Goal: Information Seeking & Learning: Check status

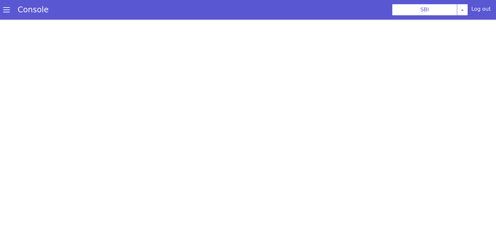
scroll to position [2, 0]
select select "TRANSFER"
select select "hi"
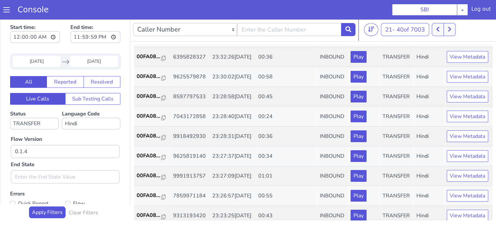
scroll to position [0, 0]
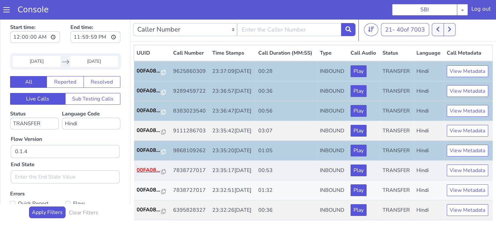
click at [143, 174] on p "00FA08..." at bounding box center [149, 170] width 25 height 8
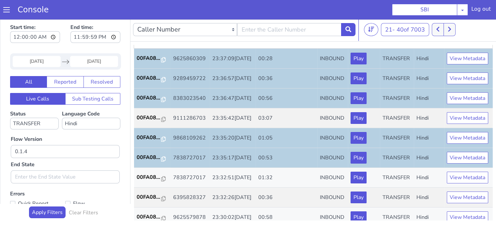
click at [492, 217] on div "UUID Call Number Time Stamps Call Duration (MM:SS) Type Call Audio Status Langu…" at bounding box center [313, 133] width 359 height 176
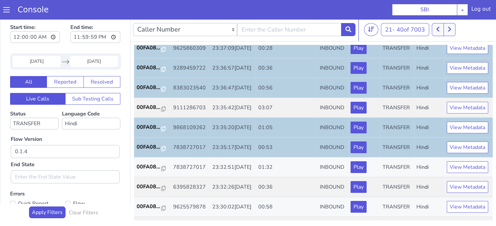
click at [492, 217] on div "UUID Call Number Time Stamps Call Duration (MM:SS) Type Call Audio Status Langu…" at bounding box center [313, 133] width 359 height 176
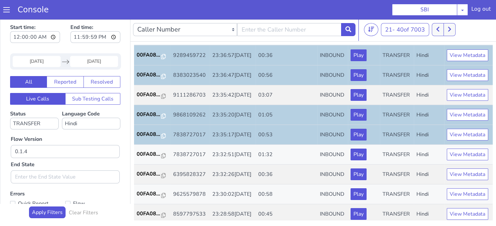
click at [492, 217] on div "UUID Call Number Time Stamps Call Duration (MM:SS) Type Call Audio Status Langu…" at bounding box center [313, 133] width 359 height 176
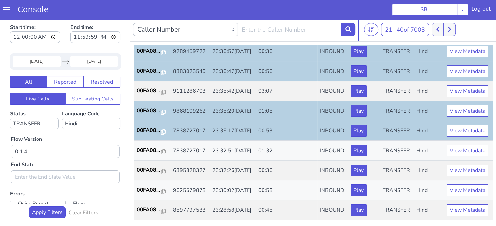
click at [492, 217] on div "UUID Call Number Time Stamps Call Duration (MM:SS) Type Call Audio Status Langu…" at bounding box center [313, 133] width 359 height 176
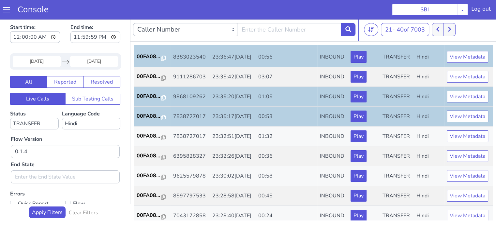
click at [492, 217] on div "UUID Call Number Time Stamps Call Duration (MM:SS) Type Call Audio Status Langu…" at bounding box center [313, 133] width 359 height 176
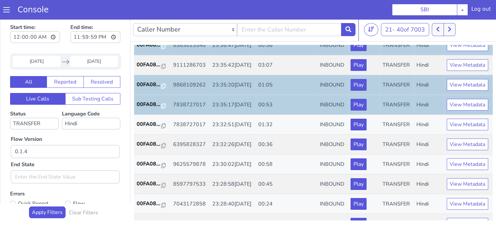
click at [492, 217] on div "UUID Call Number Time Stamps Call Duration (MM:SS) Type Call Audio Status Langu…" at bounding box center [313, 133] width 359 height 176
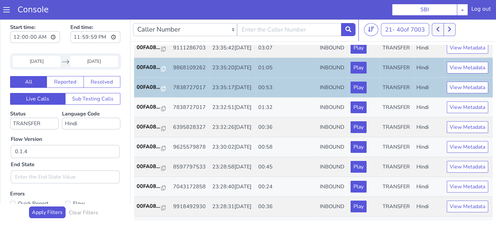
click at [492, 217] on div "UUID Call Number Time Stamps Call Duration (MM:SS) Type Call Audio Status Langu…" at bounding box center [313, 133] width 359 height 176
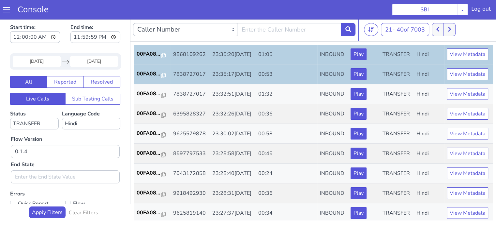
click at [492, 217] on div "UUID Call Number Time Stamps Call Duration (MM:SS) Type Call Audio Status Langu…" at bounding box center [313, 133] width 359 height 176
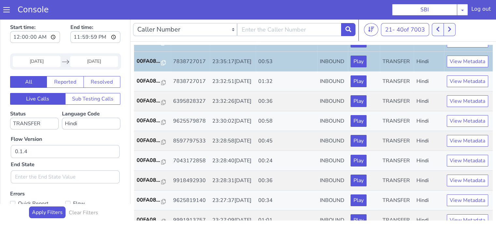
click at [492, 217] on div "UUID Call Number Time Stamps Call Duration (MM:SS) Type Call Audio Status Langu…" at bounding box center [313, 133] width 359 height 176
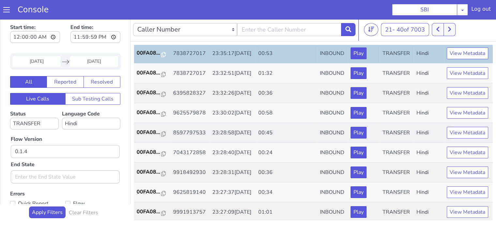
click at [308, 143] on td "00:45" at bounding box center [286, 133] width 62 height 20
click at [149, 97] on p "00FA08..." at bounding box center [149, 93] width 25 height 8
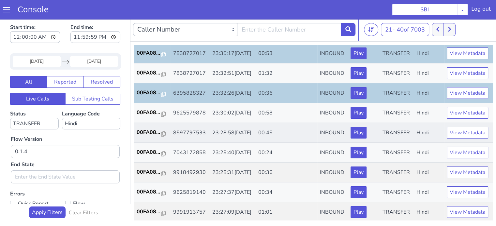
click at [136, 143] on td "00FA08..." at bounding box center [152, 133] width 36 height 20
click at [137, 137] on p "00FA08..." at bounding box center [149, 133] width 25 height 8
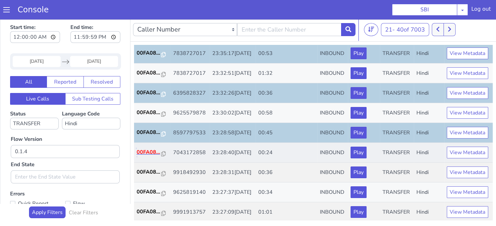
click at [149, 156] on p "00FA08..." at bounding box center [149, 153] width 25 height 8
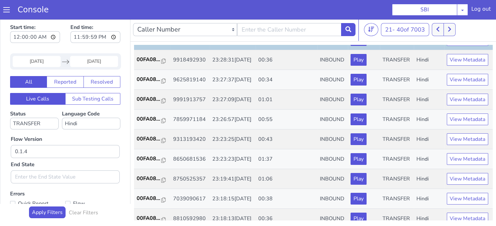
scroll to position [235, 0]
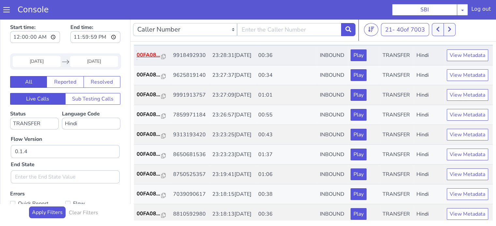
click at [144, 59] on p "00FA08..." at bounding box center [149, 55] width 25 height 8
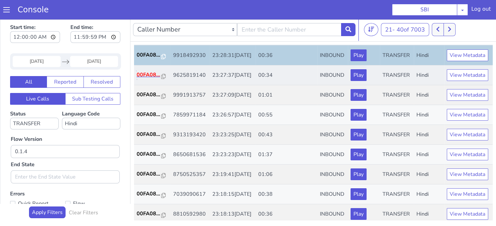
click at [155, 79] on p "00FA08..." at bounding box center [149, 75] width 25 height 8
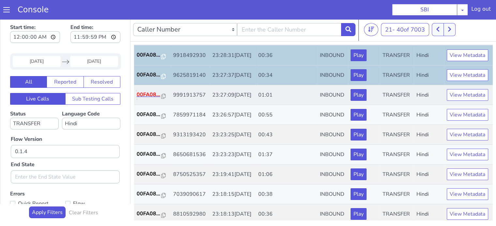
click at [144, 99] on p "00FA08..." at bounding box center [149, 95] width 25 height 8
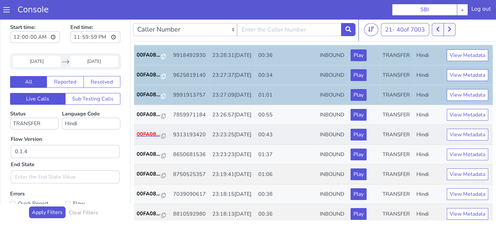
click at [139, 138] on p "00FA08..." at bounding box center [149, 135] width 25 height 8
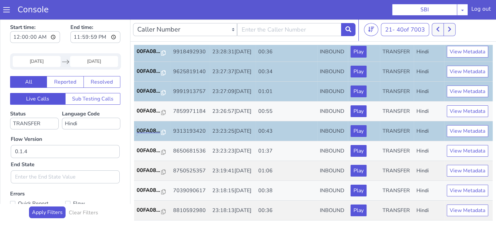
scroll to position [323, 0]
click at [153, 167] on p "00FA08..." at bounding box center [149, 171] width 25 height 8
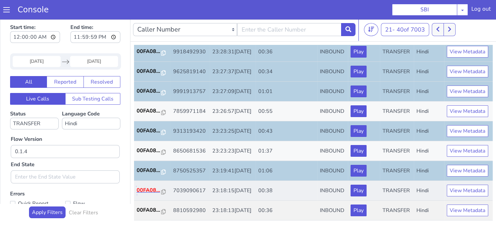
click at [150, 187] on p "00FA08..." at bounding box center [149, 191] width 25 height 8
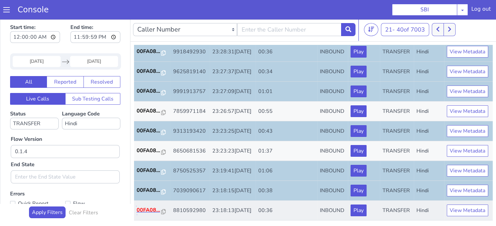
click at [143, 208] on p "00FA08..." at bounding box center [149, 211] width 25 height 8
